Goal: Information Seeking & Learning: Learn about a topic

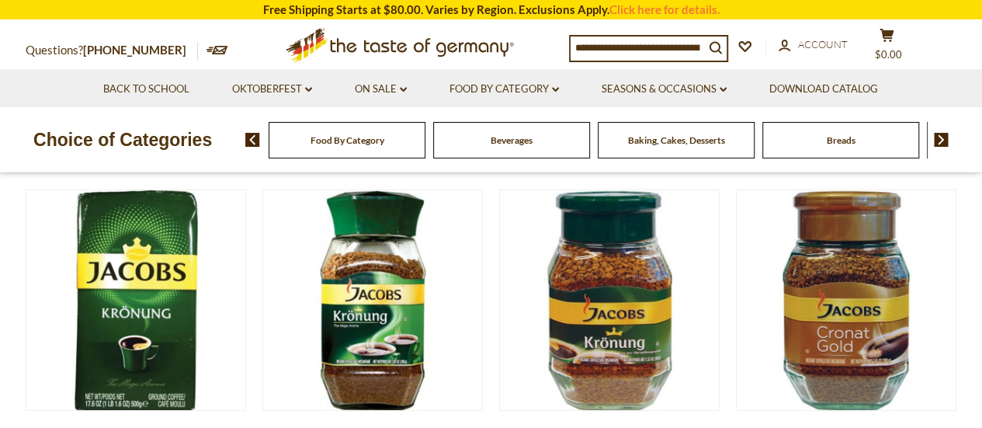
scroll to position [113, 0]
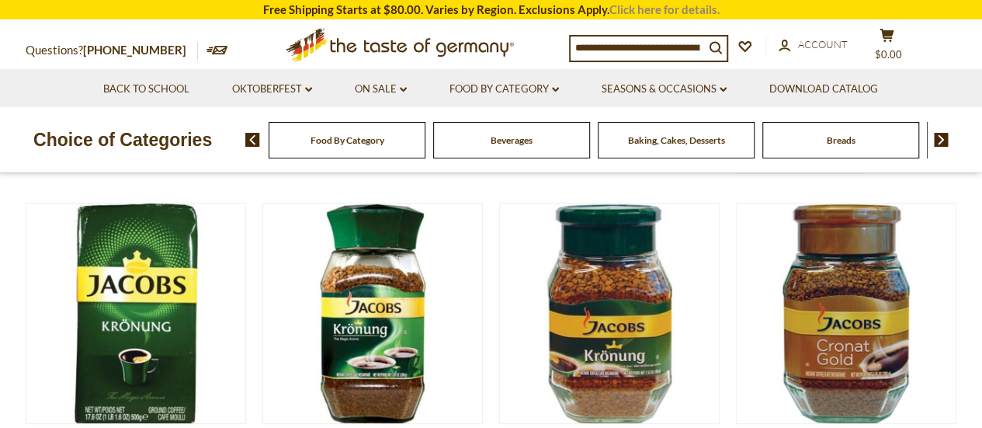
click at [694, 5] on link "Click here for details." at bounding box center [664, 9] width 110 height 14
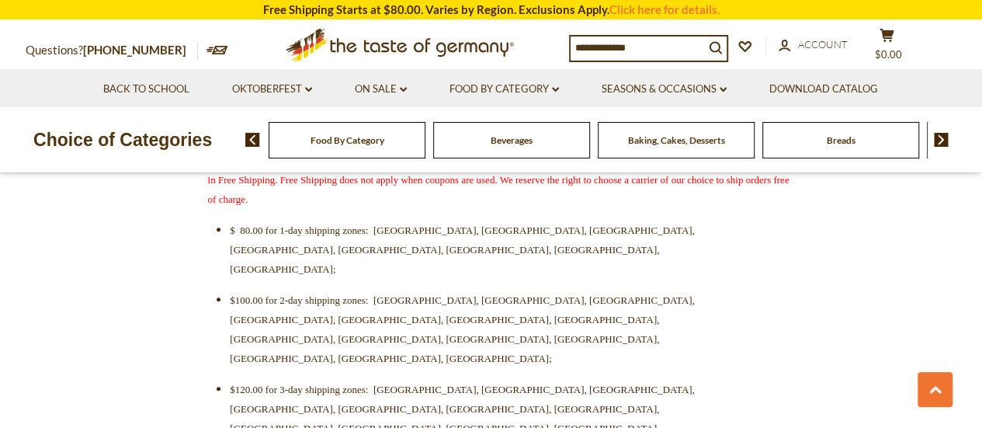
scroll to position [576, 0]
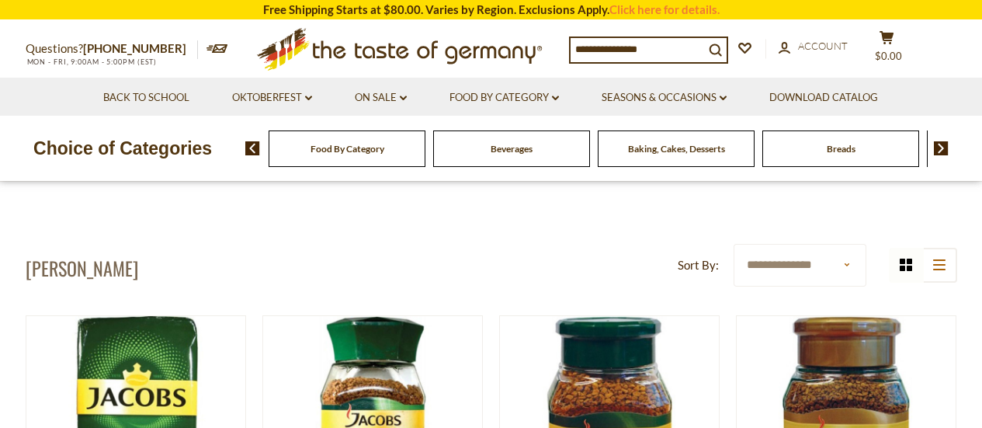
scroll to position [113, 0]
